Goal: Task Accomplishment & Management: Complete application form

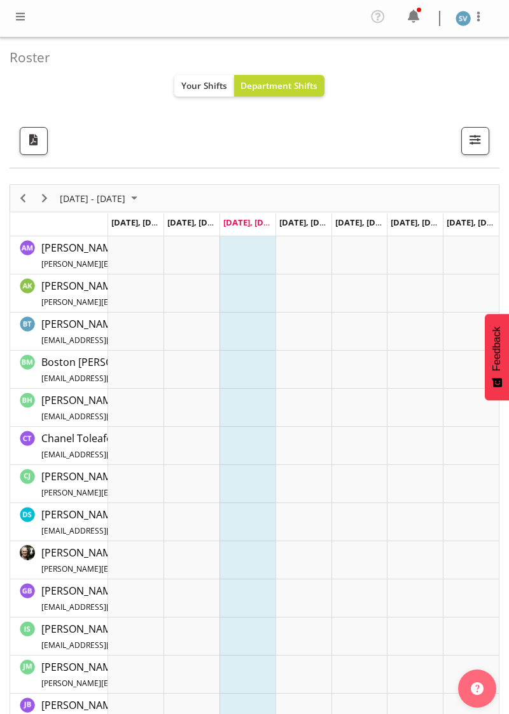
click at [24, 18] on span at bounding box center [20, 16] width 15 height 15
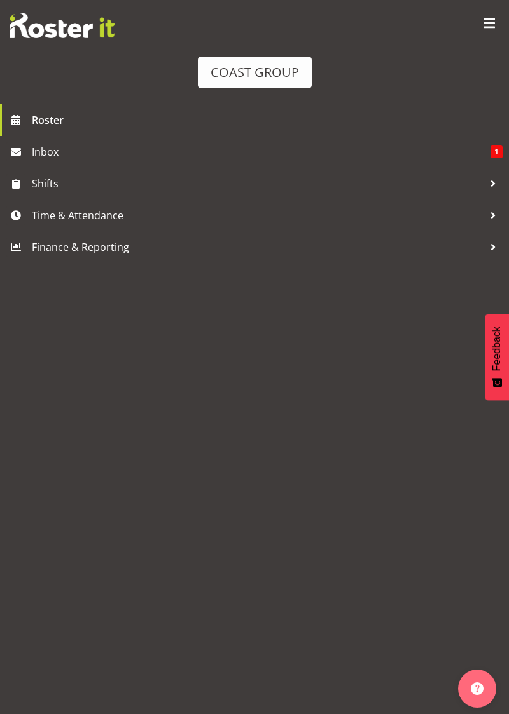
click at [160, 209] on span "Time & Attendance" at bounding box center [257, 215] width 451 height 19
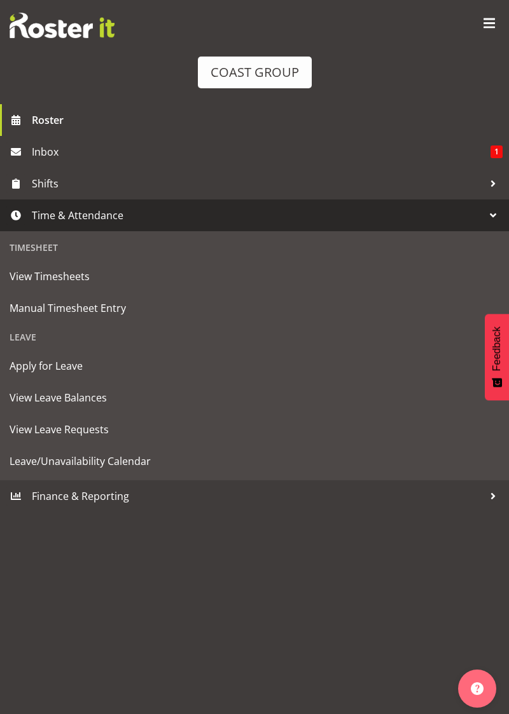
click at [144, 317] on span "Manual Timesheet Entry" at bounding box center [254, 308] width 489 height 19
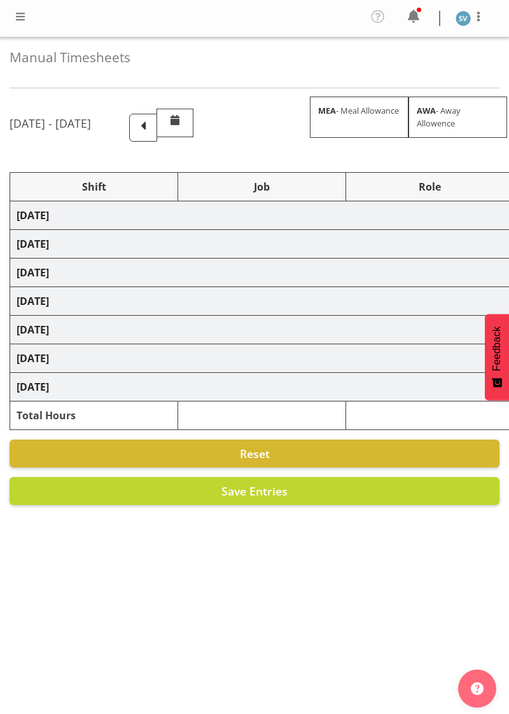
select select "70400"
select select "69"
select select "70400"
select select "69"
select select "70400"
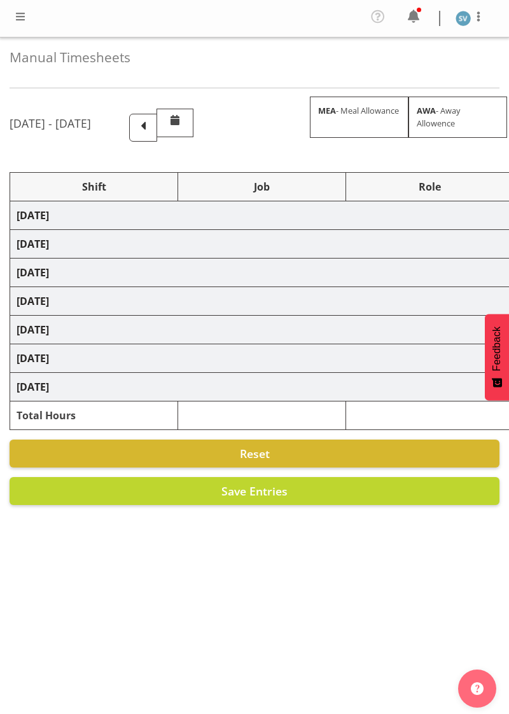
select select "69"
select select "70400"
select select "69"
select select "70400"
select select "69"
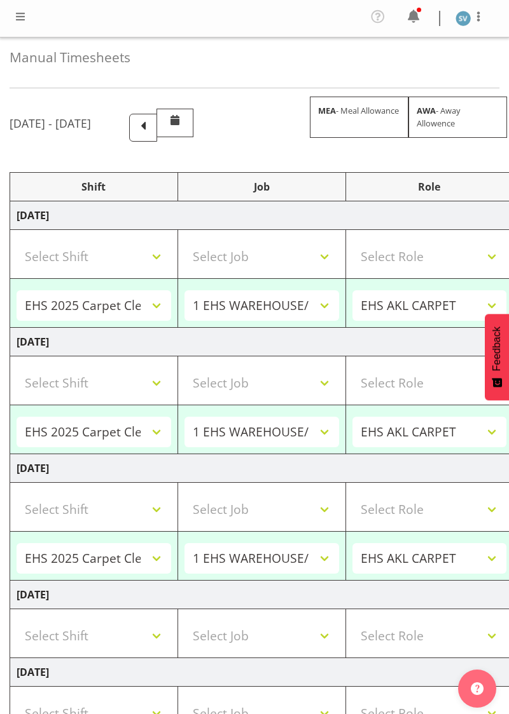
click at [151, 122] on span at bounding box center [143, 126] width 17 height 17
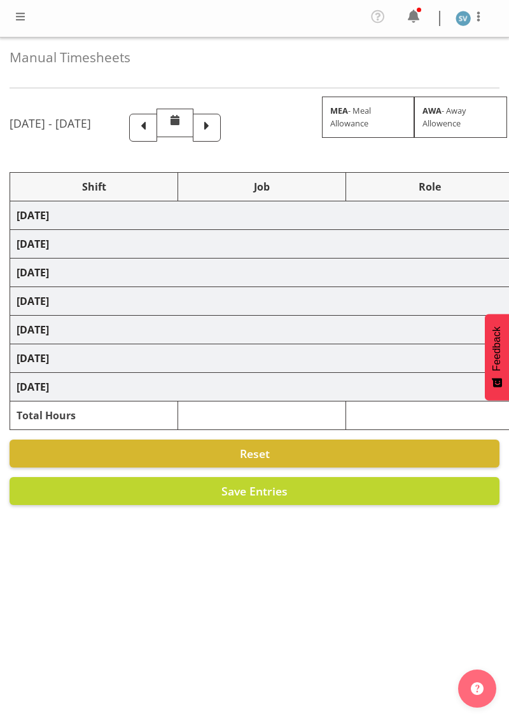
select select "70400"
select select "69"
select select "70400"
select select "69"
select select "70400"
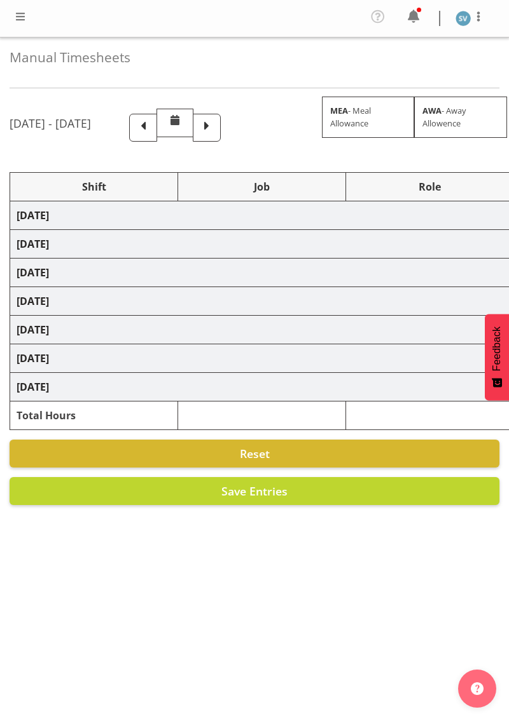
select select "69"
select select "70400"
select select "69"
select select "70400"
select select "69"
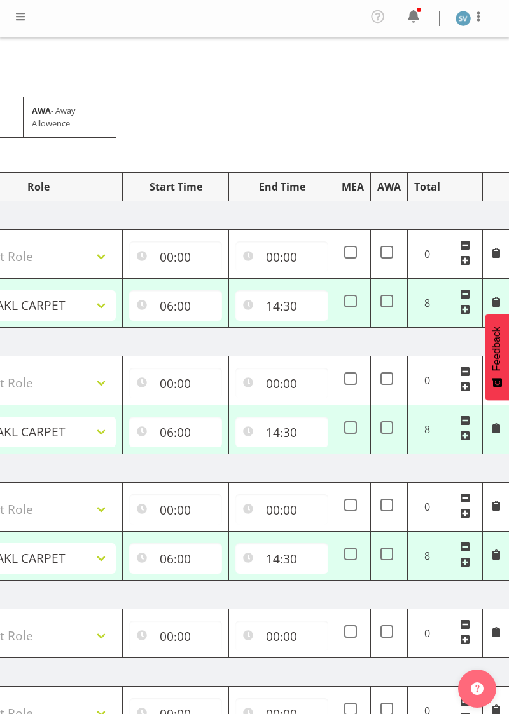
scroll to position [0, 391]
click at [192, 304] on input "06:00" at bounding box center [174, 305] width 93 height 31
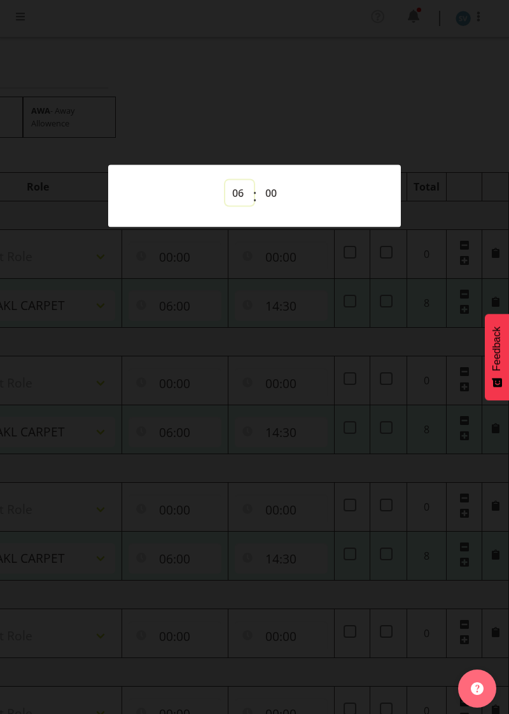
click at [238, 196] on select "00 01 02 03 04 05 06 07 08 09 10 11 12 13 14 15 16 17 18 19 20 21 22 23" at bounding box center [239, 193] width 29 height 25
select select "7"
type input "07:00"
click at [222, 339] on div at bounding box center [254, 357] width 509 height 714
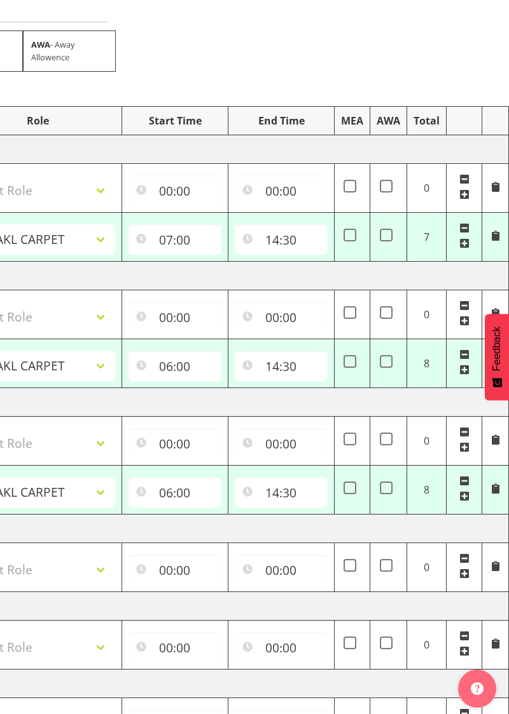
scroll to position [67, 0]
click at [186, 369] on input "06:00" at bounding box center [174, 365] width 93 height 31
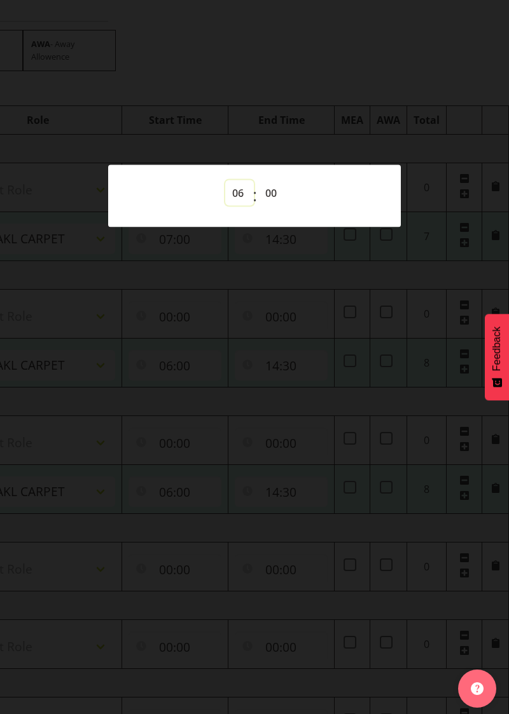
click at [247, 206] on select "00 01 02 03 04 05 06 07 08 09 10 11 12 13 14 15 16 17 18 19 20 21 22 23" at bounding box center [239, 193] width 29 height 25
select select "7"
type input "07:00"
click at [319, 403] on div at bounding box center [254, 357] width 509 height 714
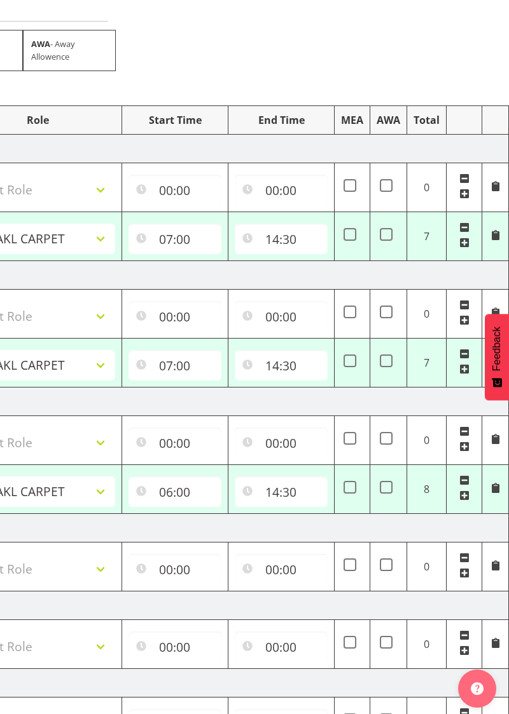
click at [477, 426] on td at bounding box center [464, 440] width 36 height 49
click at [467, 428] on span at bounding box center [464, 432] width 10 height 10
select select "70400"
select select "69"
type input "06:00"
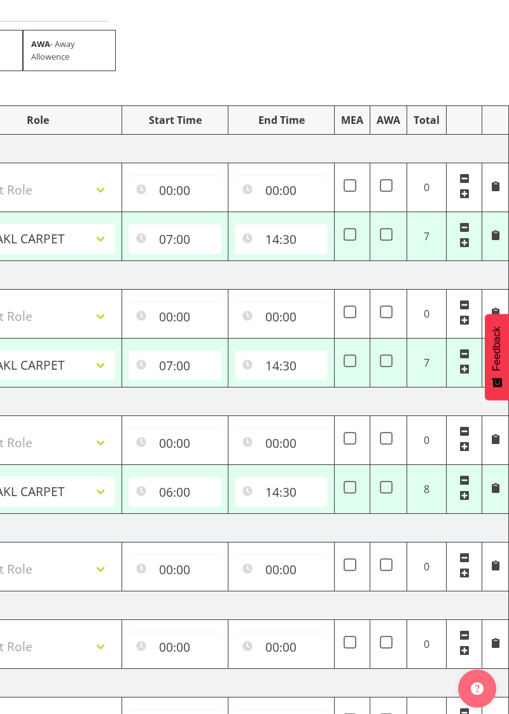
type input "14:30"
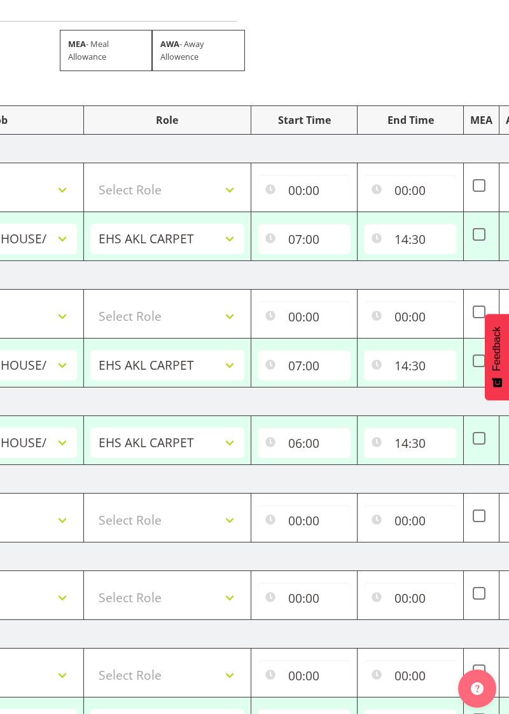
scroll to position [0, 0]
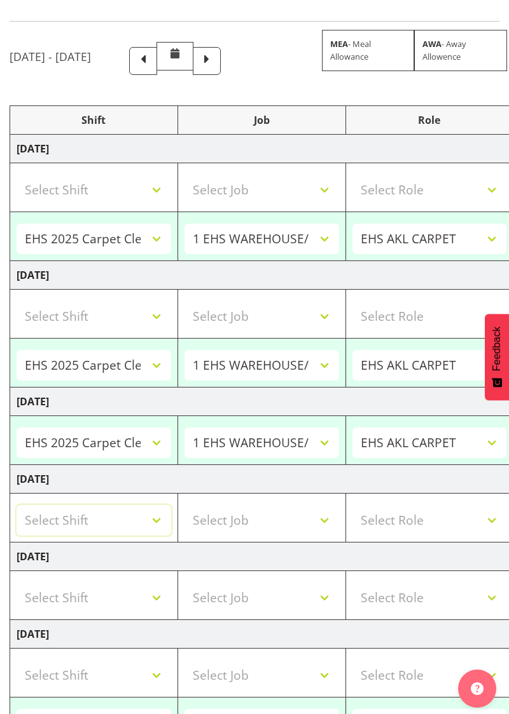
click at [151, 514] on select "Select Shift 11 Degrees @ Hilton Hotel 4Corners @ Auckland Museum 4Corners @ Ev…" at bounding box center [94, 520] width 154 height 31
select select "68957"
click at [324, 507] on select "Select Job 1 Carlton Events 1 Carlton Hamilton 1 Carlton Wellington 1 EHS WAREH…" at bounding box center [261, 520] width 154 height 31
select select "69"
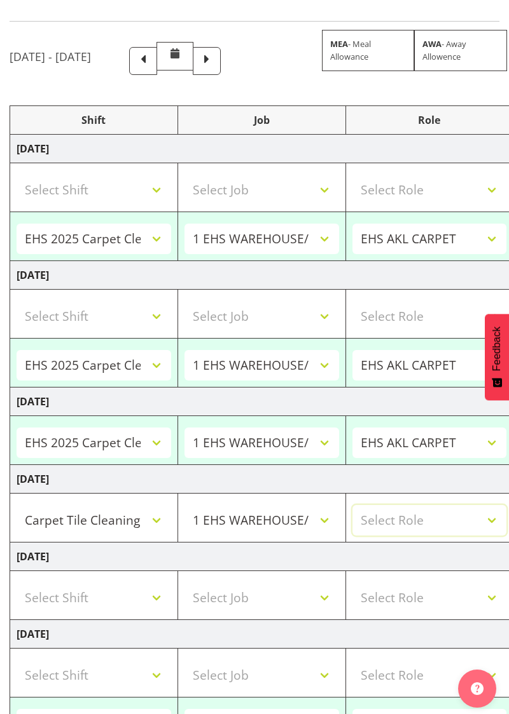
click at [471, 514] on select "Select Role EHS AKL CARPET" at bounding box center [429, 520] width 154 height 31
select select "190"
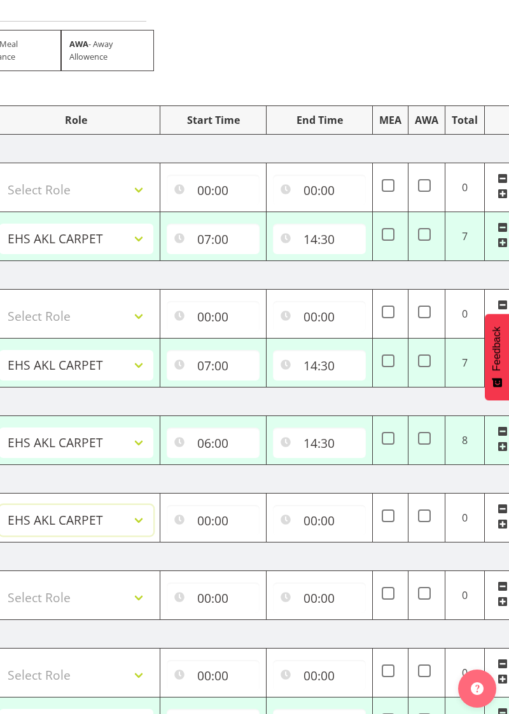
scroll to position [0, 361]
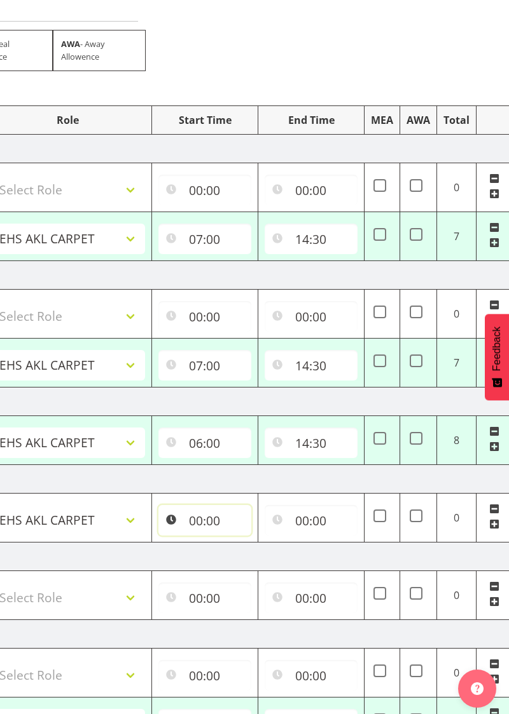
click at [221, 510] on input "00:00" at bounding box center [204, 520] width 93 height 31
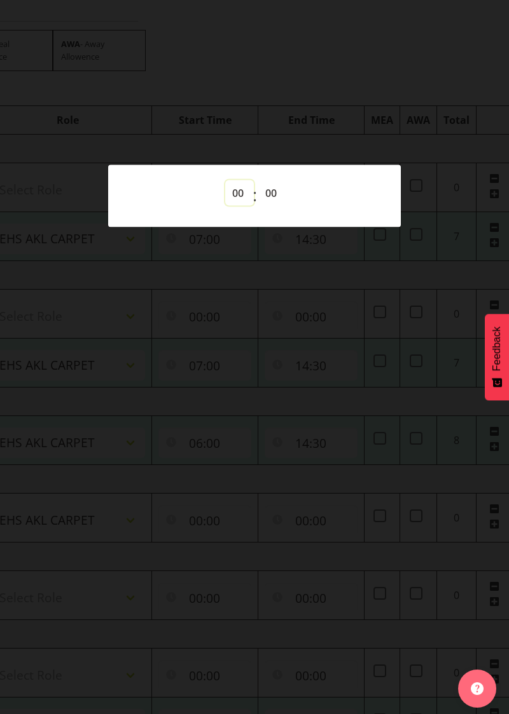
click at [244, 196] on select "00 01 02 03 04 05 06 07 08 09 10 11 12 13 14 15 16 17 18 19 20 21 22 23" at bounding box center [239, 193] width 29 height 25
select select "7"
type input "07:00"
click at [285, 531] on div at bounding box center [254, 357] width 509 height 714
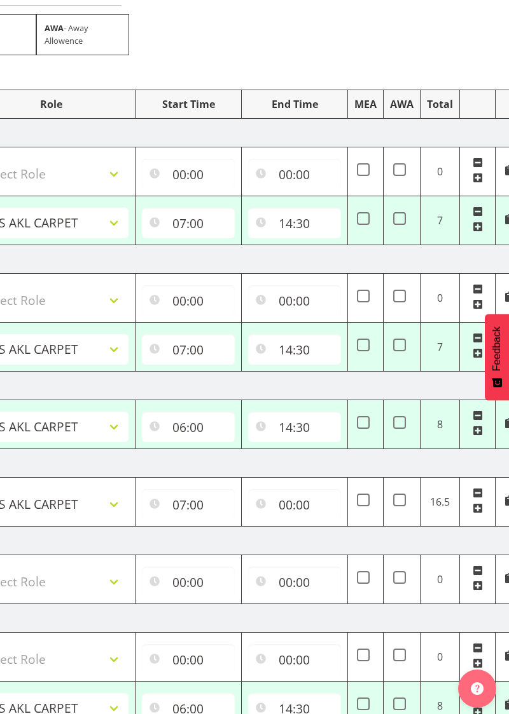
scroll to position [0, 379]
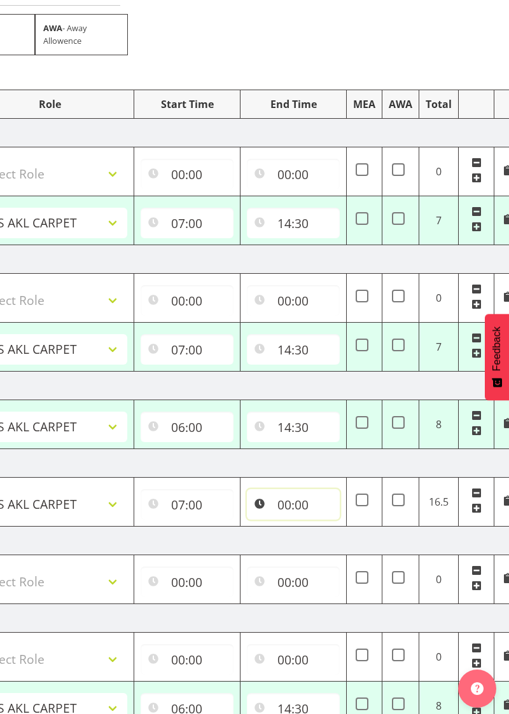
click at [299, 493] on input "00:00" at bounding box center [293, 504] width 93 height 31
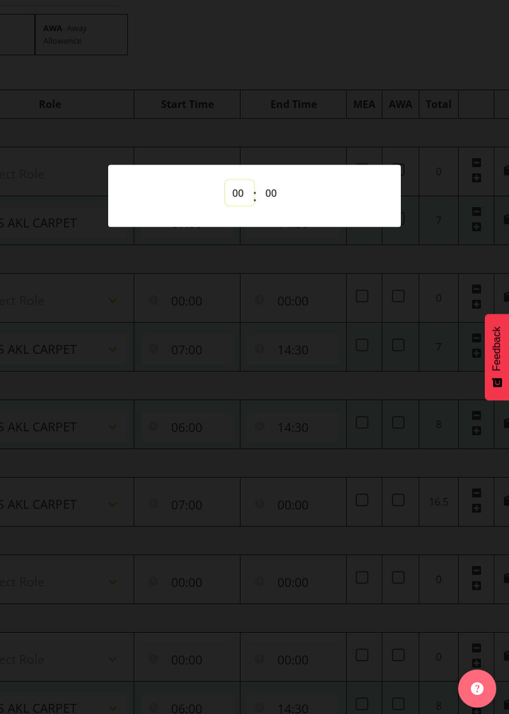
click at [243, 206] on select "00 01 02 03 04 05 06 07 08 09 10 11 12 13 14 15 16 17 18 19 20 21 22 23" at bounding box center [239, 193] width 29 height 25
select select "11"
type input "11:00"
click at [282, 206] on select "00 01 02 03 04 05 06 07 08 09 10 11 12 13 14 15 16 17 18 19 20 21 22 23 24 25 2…" at bounding box center [272, 193] width 29 height 25
select select "30"
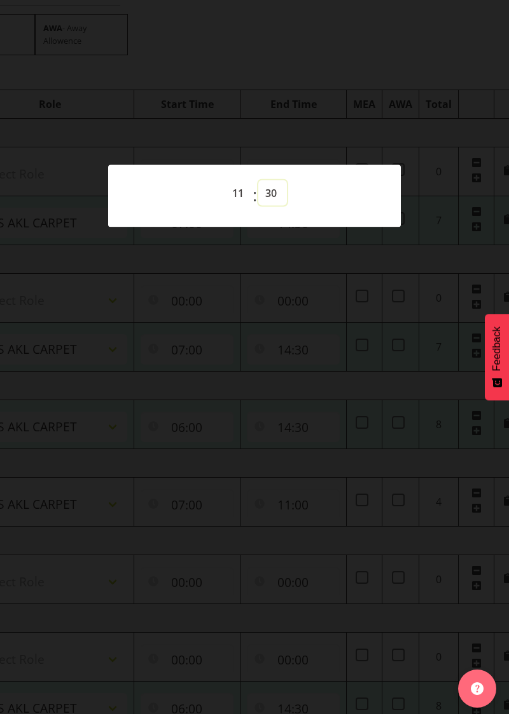
type input "11:30"
click at [347, 595] on div at bounding box center [254, 357] width 509 height 714
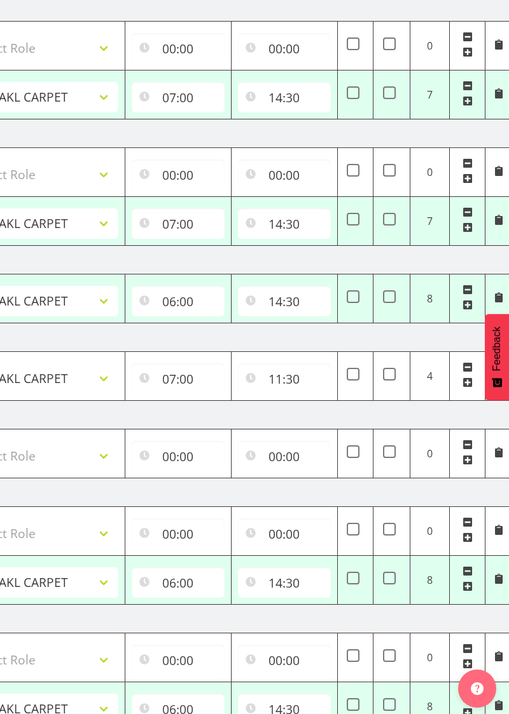
scroll to position [0, 386]
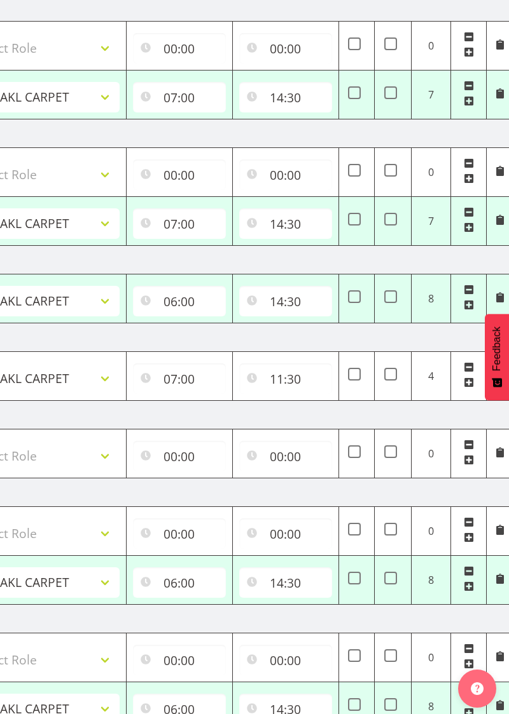
click at [470, 517] on span at bounding box center [468, 522] width 10 height 10
select select "70400"
select select "69"
type input "06:00"
type input "14:30"
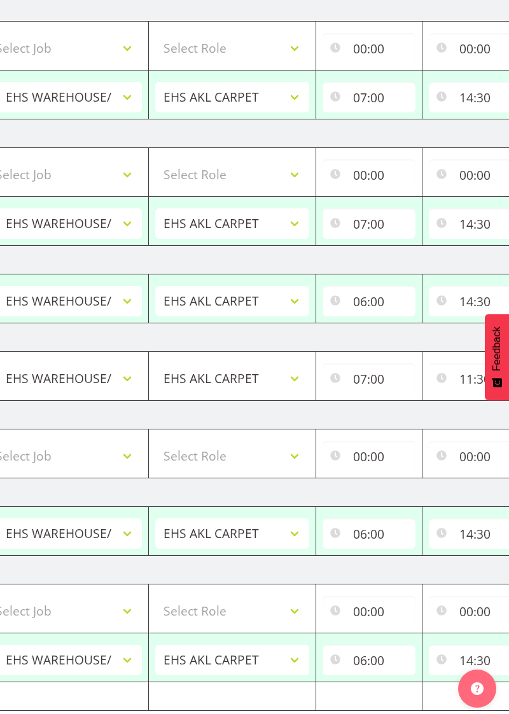
scroll to position [0, 391]
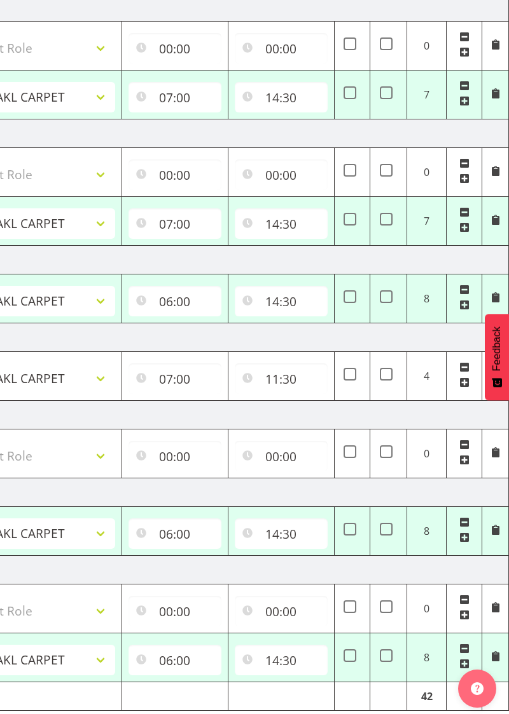
click at [468, 585] on td at bounding box center [464, 609] width 36 height 49
click at [467, 595] on span at bounding box center [464, 600] width 10 height 10
select select "70400"
select select "69"
type input "06:00"
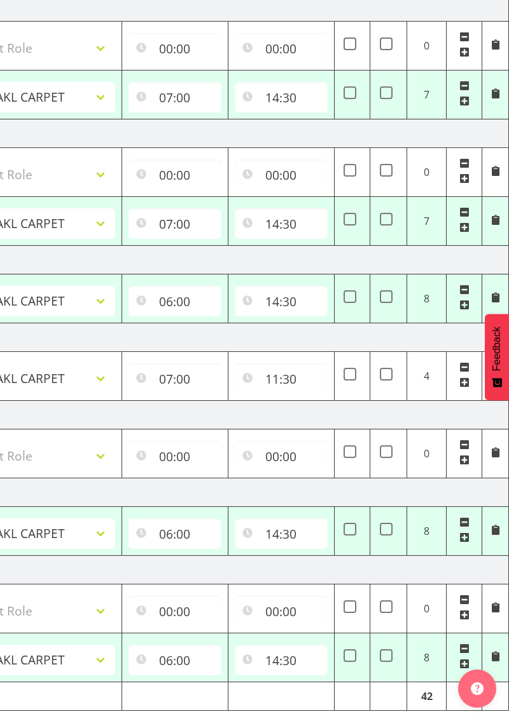
type input "14:30"
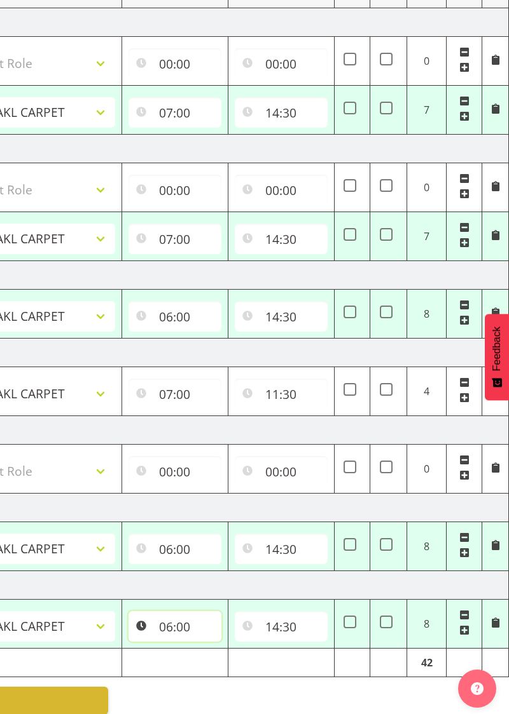
click at [203, 611] on input "06:00" at bounding box center [174, 626] width 93 height 31
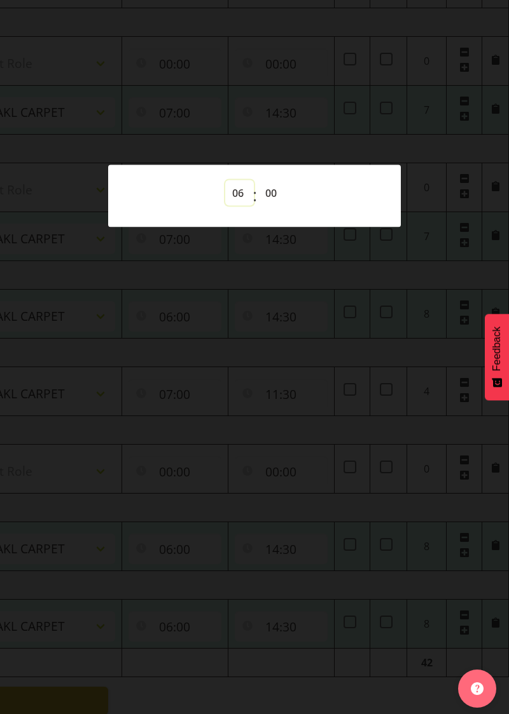
click at [249, 203] on select "00 01 02 03 04 05 06 07 08 09 10 11 12 13 14 15 16 17 18 19 20 21 22 23" at bounding box center [239, 193] width 29 height 25
select select "0"
type input "00:00"
click at [304, 699] on div at bounding box center [254, 357] width 509 height 714
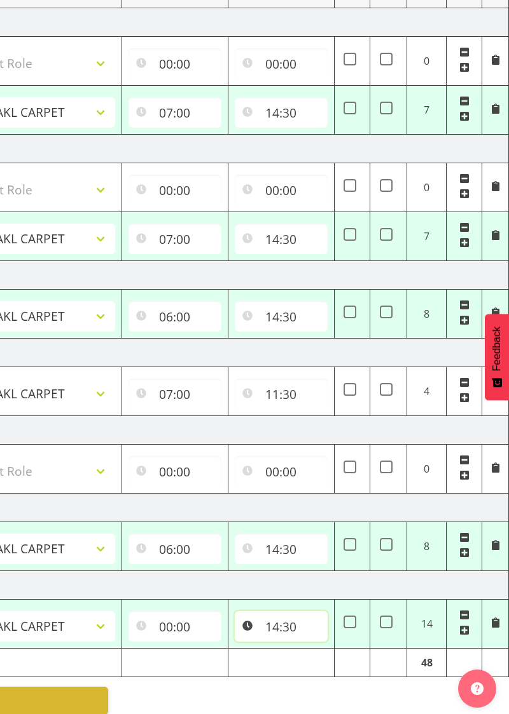
click at [283, 627] on input "14:30" at bounding box center [281, 626] width 93 height 31
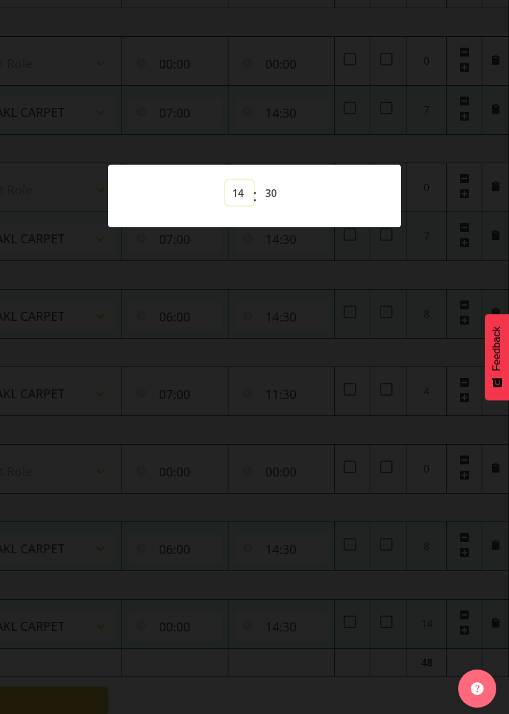
click at [240, 195] on select "00 01 02 03 04 05 06 07 08 09 10 11 12 13 14 15 16 17 18 19 20 21 22 23" at bounding box center [239, 193] width 29 height 25
select select "0"
type input "00:30"
click at [281, 195] on select "00 01 02 03 04 05 06 07 08 09 10 11 12 13 14 15 16 17 18 19 20 21 22 23 24 25 2…" at bounding box center [272, 193] width 29 height 25
select select "0"
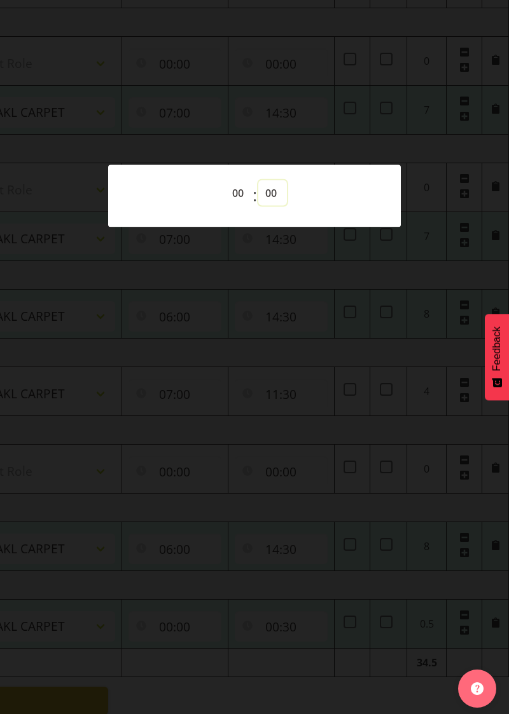
type input "00:00"
click at [343, 460] on div at bounding box center [254, 357] width 509 height 714
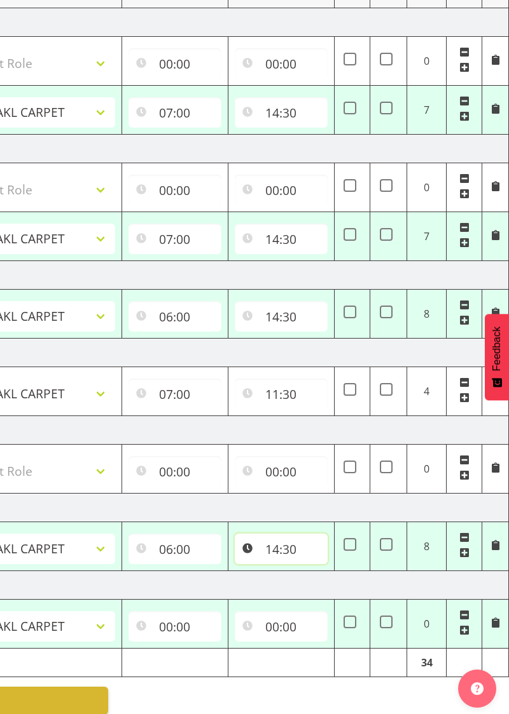
click at [301, 551] on input "14:30" at bounding box center [281, 549] width 93 height 31
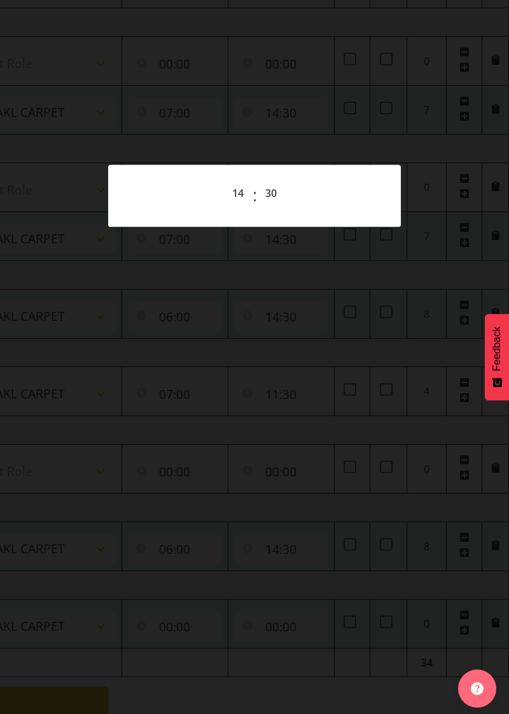
click at [467, 528] on div at bounding box center [254, 357] width 509 height 714
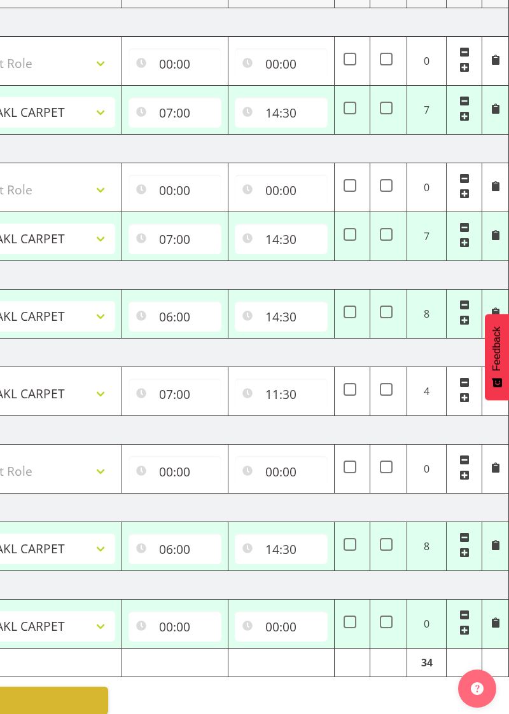
click at [462, 533] on span at bounding box center [464, 538] width 10 height 10
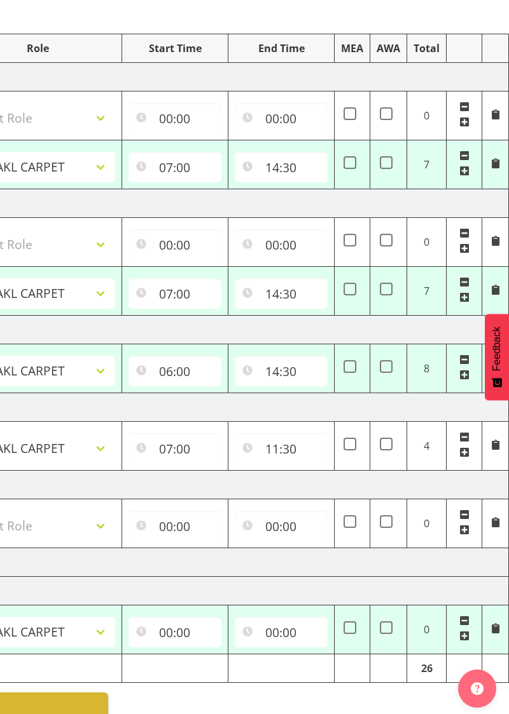
click at [468, 357] on span at bounding box center [464, 360] width 10 height 10
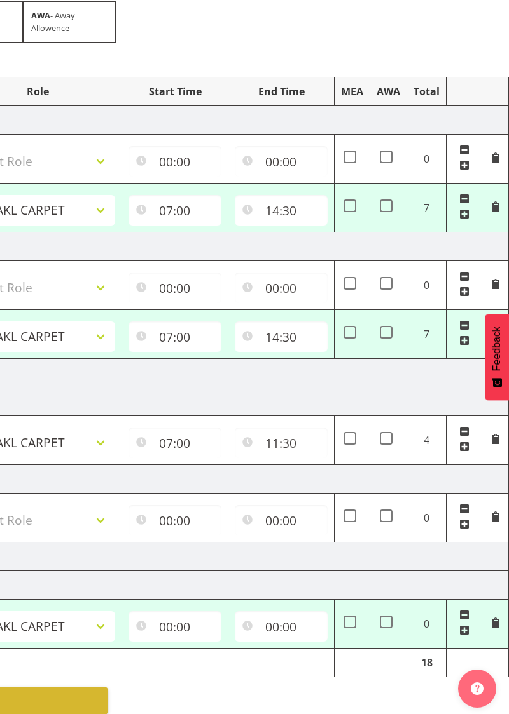
click at [467, 506] on span at bounding box center [464, 509] width 10 height 10
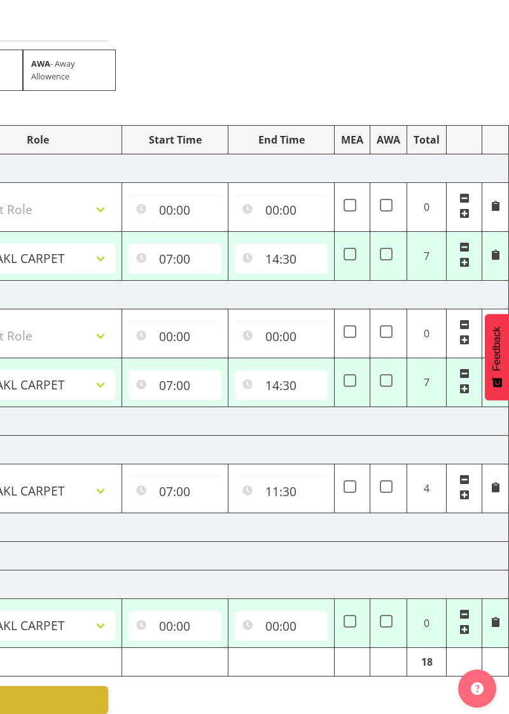
click at [467, 610] on span at bounding box center [464, 615] width 10 height 10
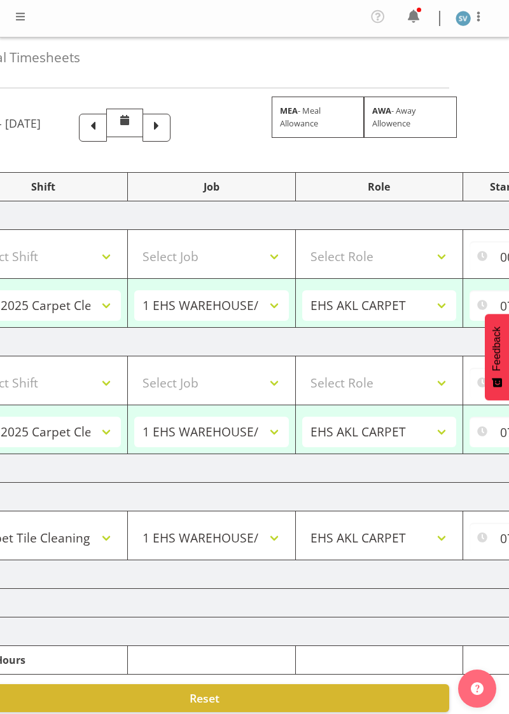
scroll to position [0, 0]
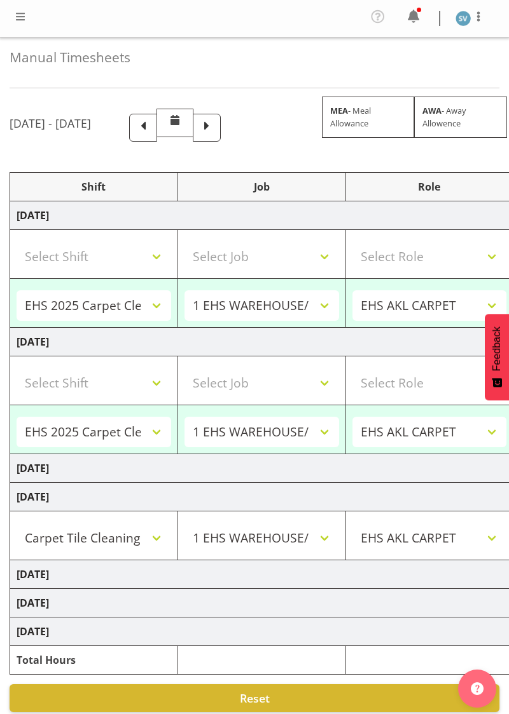
select select "70400"
select select "69"
type input "07:00"
type input "14:30"
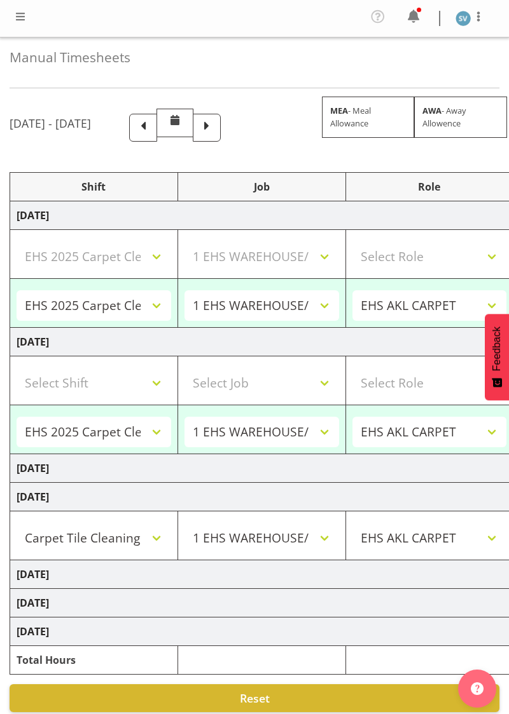
select select "70400"
select select "69"
type input "07:00"
type input "14:30"
select select "70400"
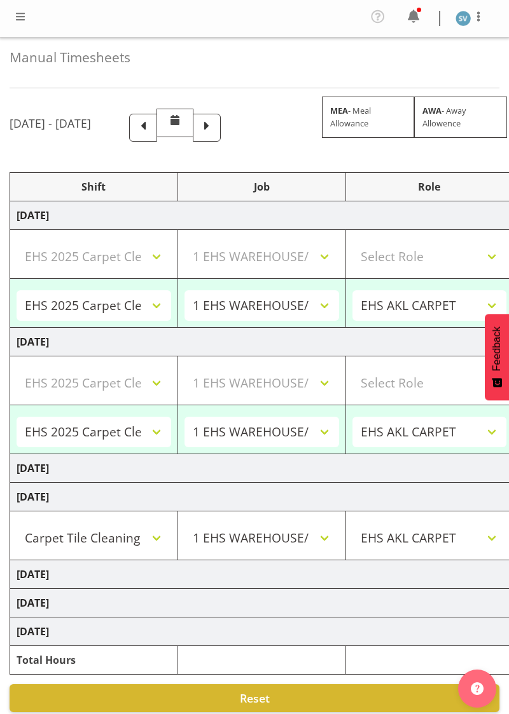
select select "69"
select select "68957"
select select "69"
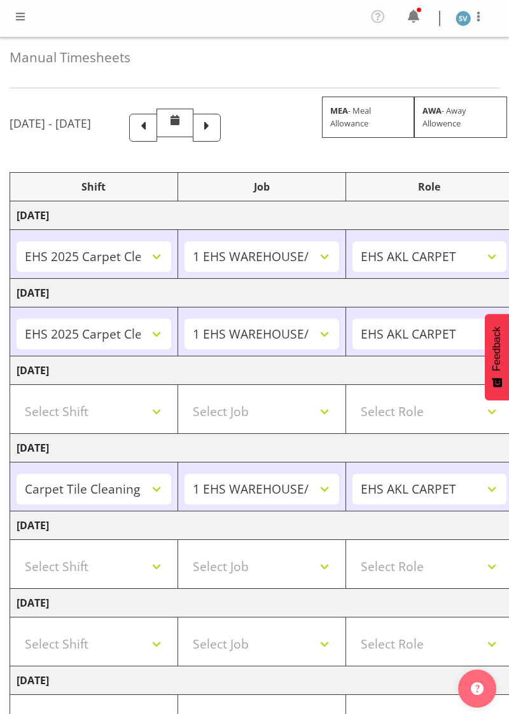
scroll to position [11, 0]
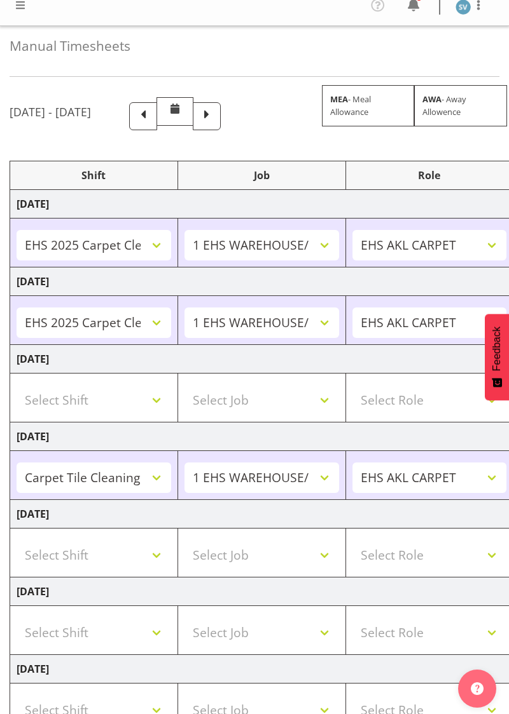
click at [459, 11] on img at bounding box center [462, 6] width 15 height 15
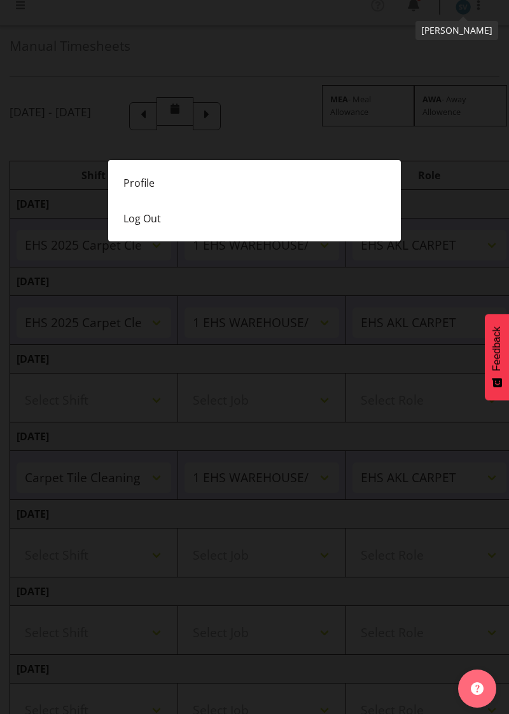
click at [256, 229] on link "Log Out" at bounding box center [254, 219] width 292 height 36
